Goal: Transaction & Acquisition: Purchase product/service

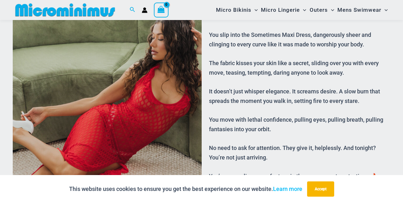
scroll to position [153, 0]
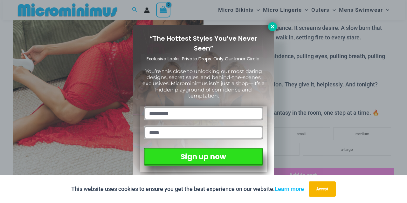
click at [274, 28] on icon at bounding box center [273, 27] width 4 height 4
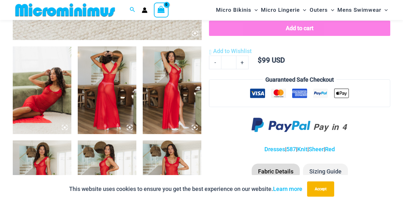
scroll to position [313, 0]
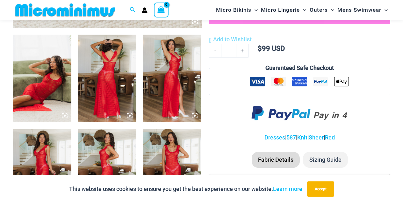
click at [62, 89] on img at bounding box center [42, 79] width 59 height 88
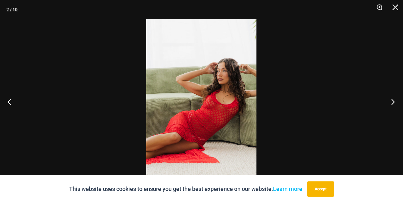
click at [390, 103] on button "Next" at bounding box center [391, 102] width 24 height 32
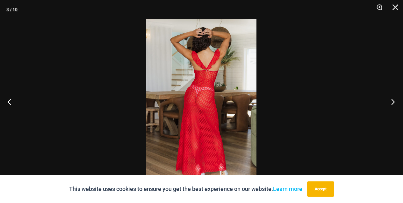
click at [390, 103] on button "Next" at bounding box center [391, 102] width 24 height 32
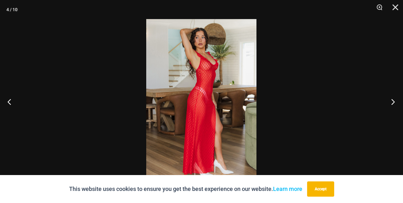
click at [390, 103] on button "Next" at bounding box center [391, 102] width 24 height 32
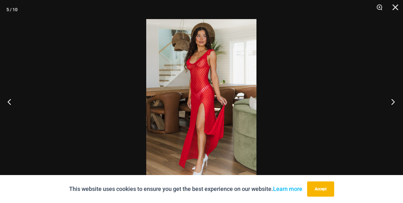
click at [390, 103] on button "Next" at bounding box center [391, 102] width 24 height 32
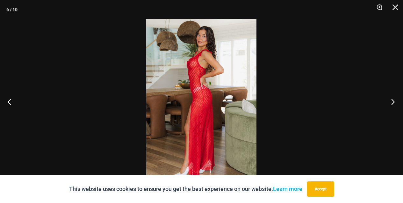
click at [390, 103] on button "Next" at bounding box center [391, 102] width 24 height 32
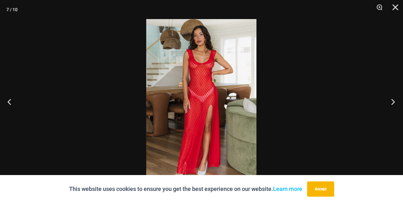
click at [390, 103] on button "Next" at bounding box center [391, 102] width 24 height 32
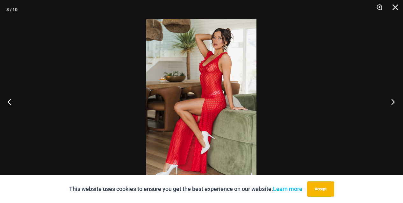
click at [390, 103] on button "Next" at bounding box center [391, 102] width 24 height 32
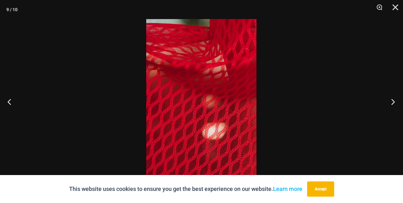
click at [390, 103] on button "Next" at bounding box center [391, 102] width 24 height 32
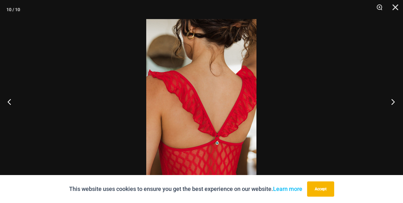
click at [390, 103] on button "Next" at bounding box center [391, 102] width 24 height 32
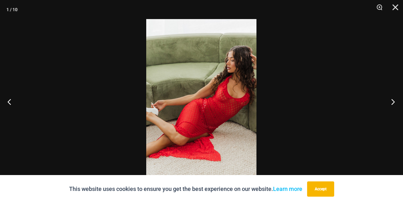
click at [390, 103] on button "Next" at bounding box center [391, 102] width 24 height 32
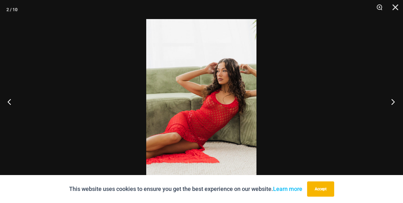
click at [390, 103] on button "Next" at bounding box center [391, 102] width 24 height 32
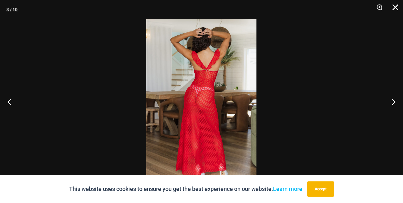
click at [395, 8] on button "Close" at bounding box center [393, 9] width 16 height 19
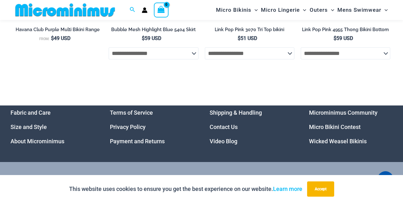
scroll to position [1615, 0]
